Goal: Task Accomplishment & Management: Complete application form

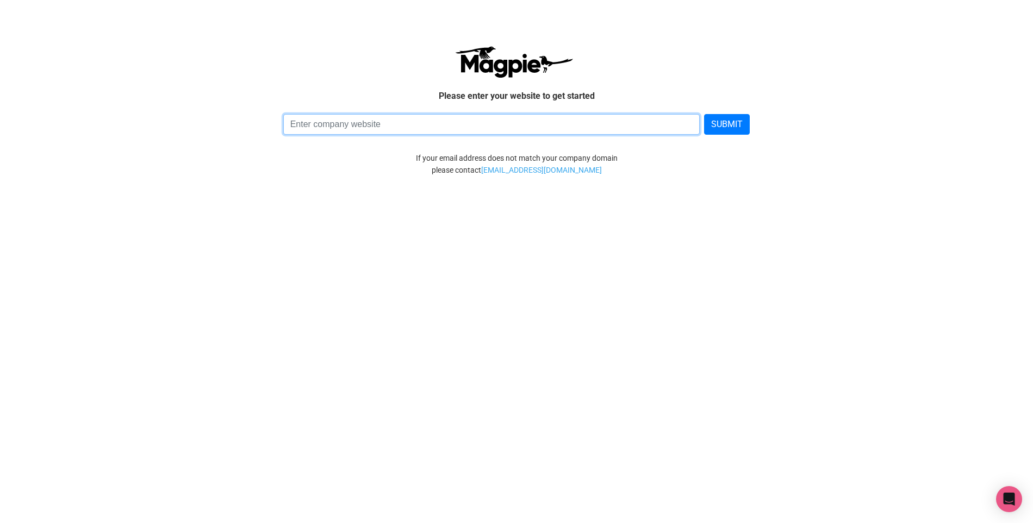
click at [343, 121] on input at bounding box center [491, 124] width 417 height 21
paste input "[URL][DOMAIN_NAME]"
paste input "s"
type input "[URL][DOMAIN_NAME]"
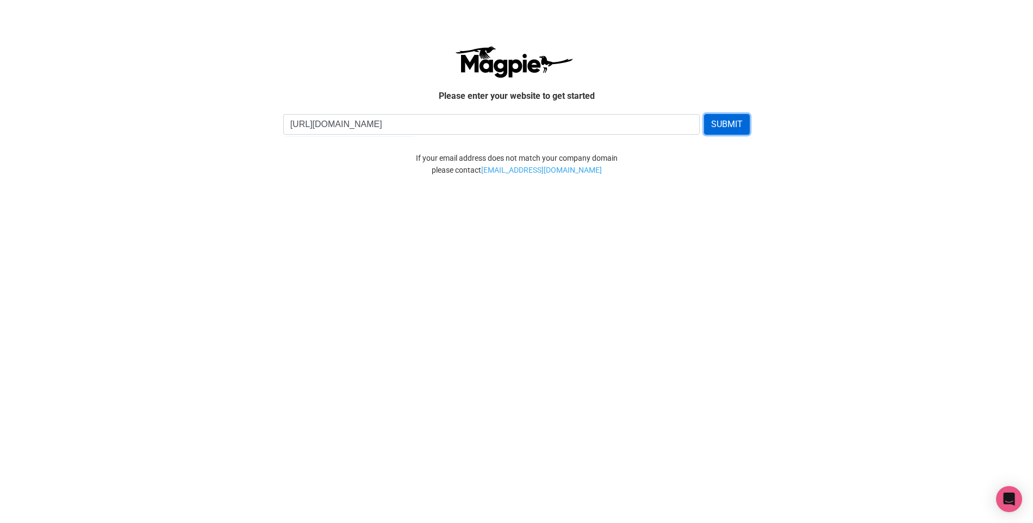
click at [725, 118] on button "SUBMIT" at bounding box center [727, 124] width 46 height 21
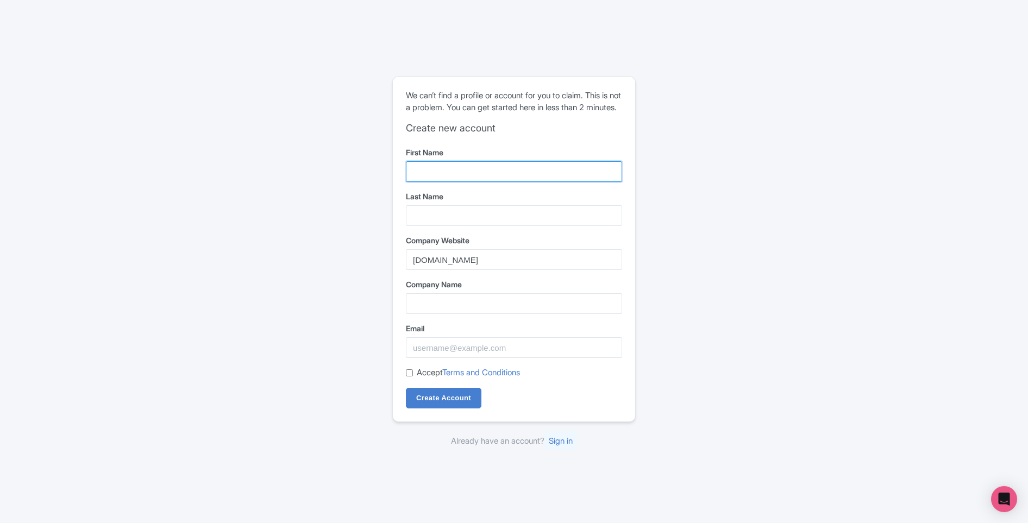
click at [442, 168] on input "First Name" at bounding box center [514, 171] width 216 height 21
type input "Pricilah"
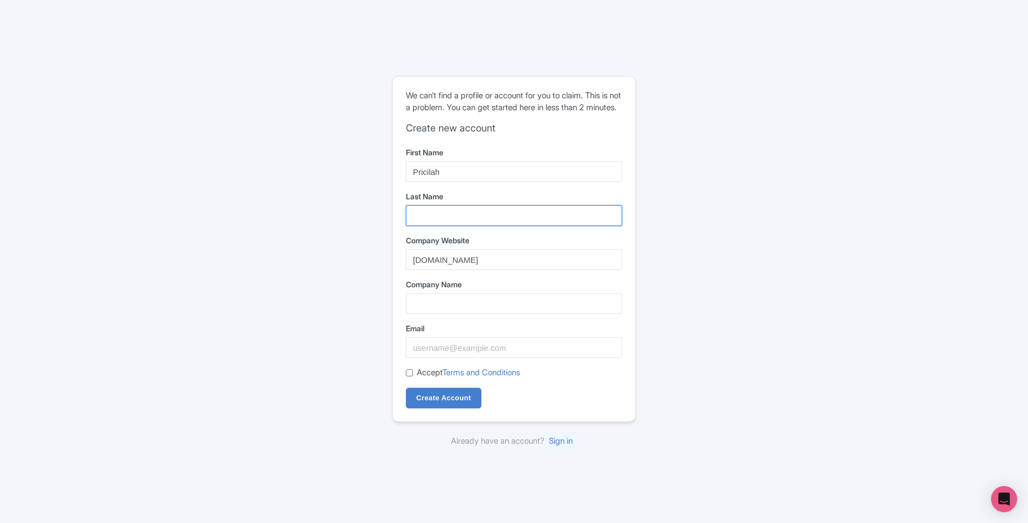
type input "Bulimo"
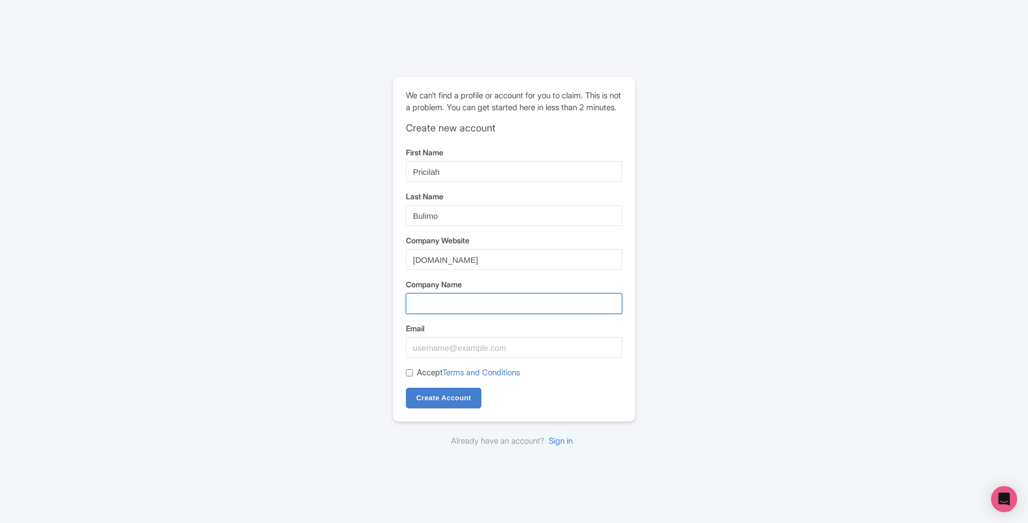
type input "Sali Safaris"
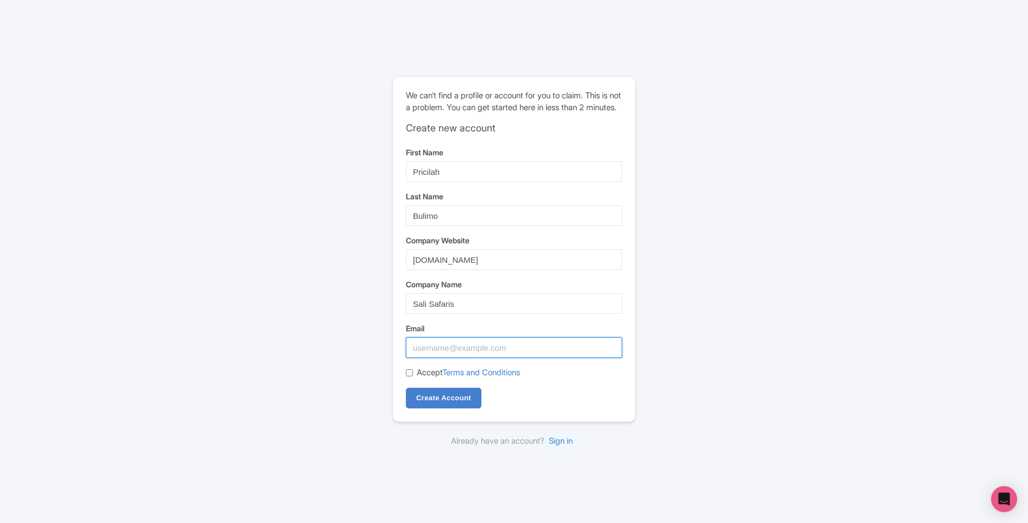
type input "pricybulimo@salisafaris.co.tz"
click at [409, 377] on input "Accept Terms and Conditions" at bounding box center [409, 373] width 7 height 7
checkbox input "true"
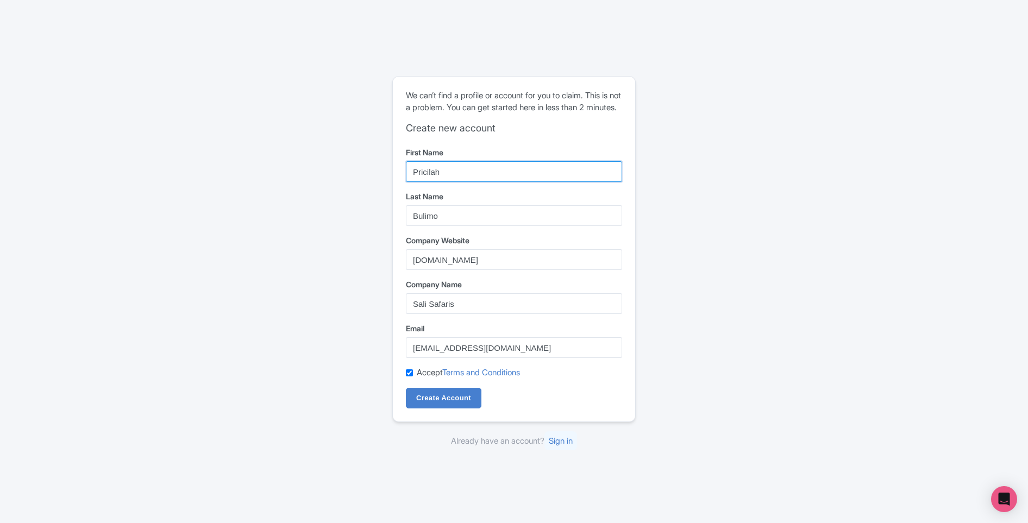
click at [422, 179] on input "Pricilah" at bounding box center [514, 171] width 216 height 21
type input "Priscillah"
click at [442, 409] on input "Create Account" at bounding box center [444, 398] width 76 height 21
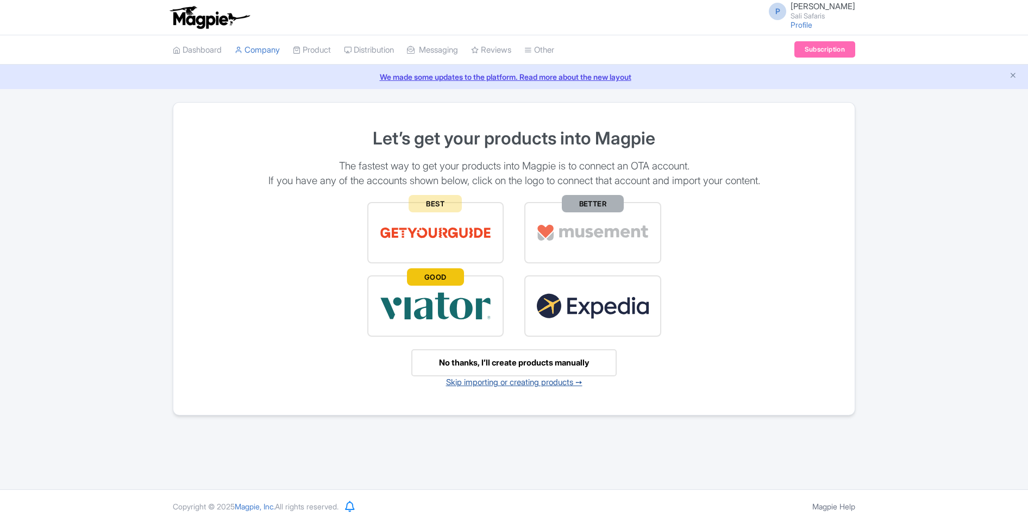
click at [501, 382] on link "Skip importing or creating products ➙" at bounding box center [514, 382] width 136 height 10
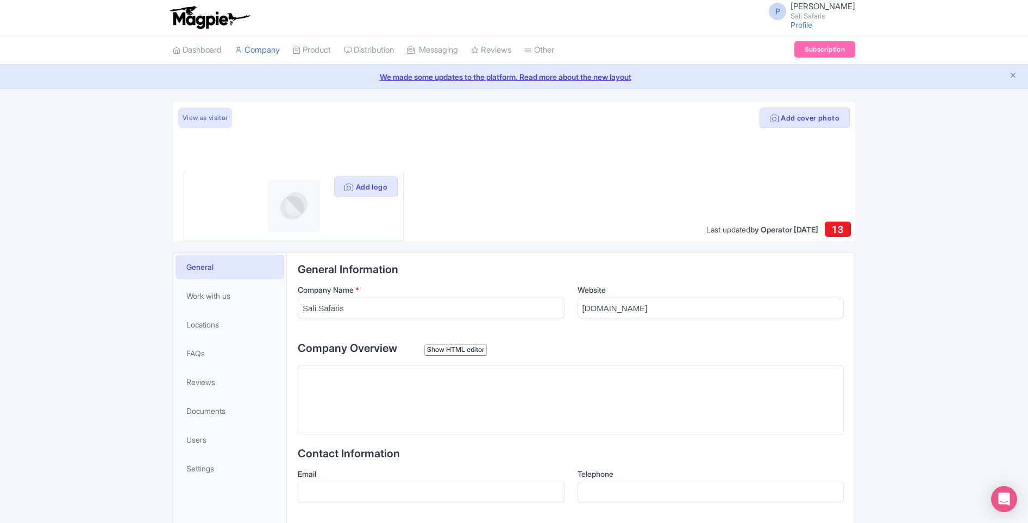
click at [452, 348] on div "Show HTML editor" at bounding box center [455, 350] width 62 height 11
